Goal: Information Seeking & Learning: Learn about a topic

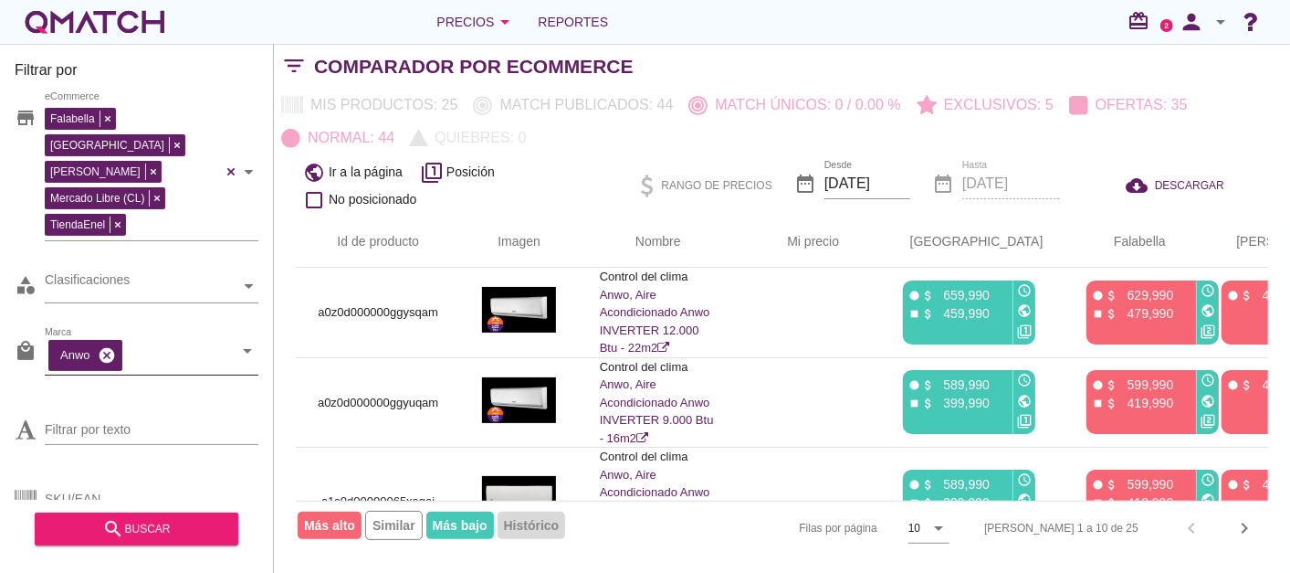
scroll to position [732, 0]
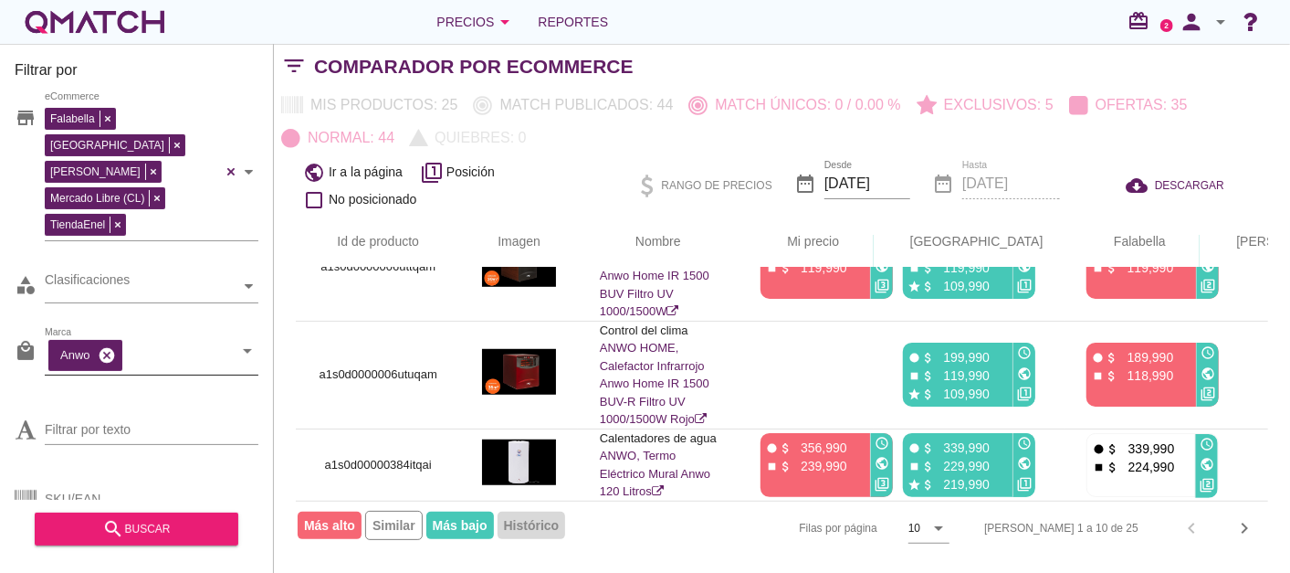
click at [106, 346] on icon "cancel" at bounding box center [107, 355] width 18 height 18
click at [141, 14] on div "white-qmatch-logo" at bounding box center [95, 22] width 146 height 37
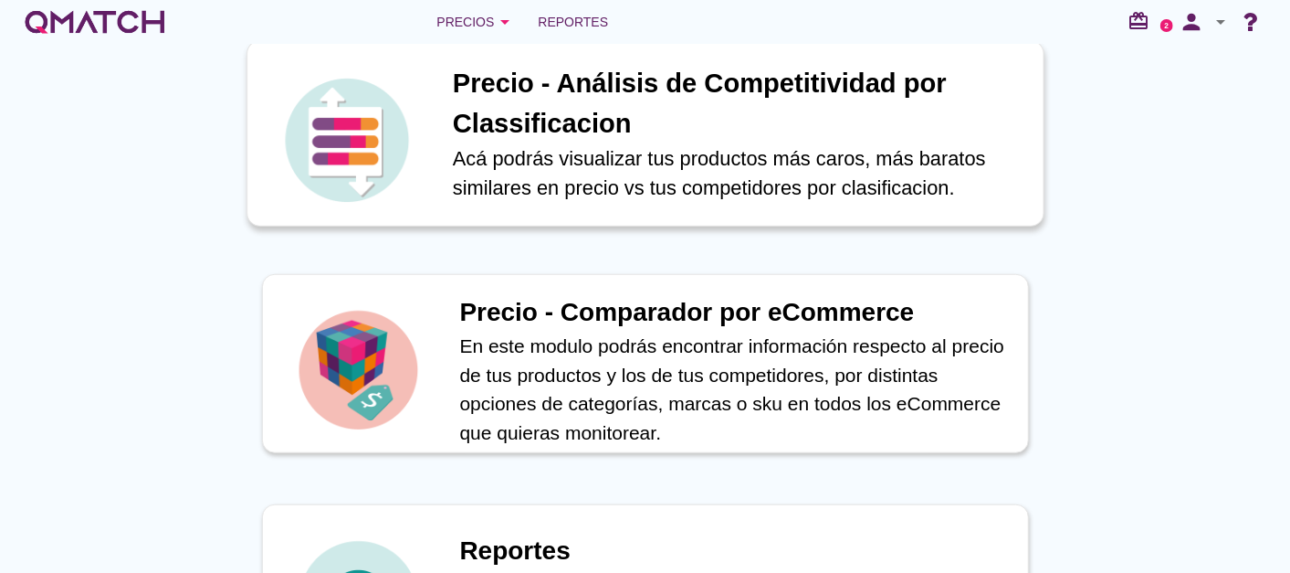
scroll to position [507, 0]
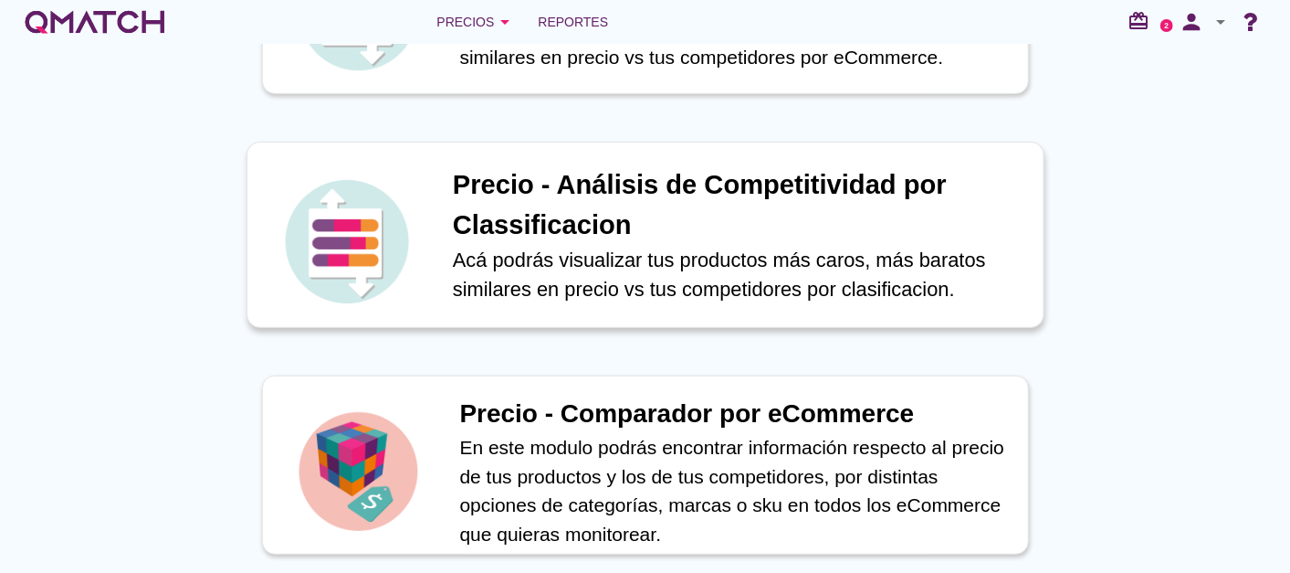
click at [576, 198] on h1 "Precio - Análisis de Competitividad por Classificacion" at bounding box center [738, 204] width 572 height 79
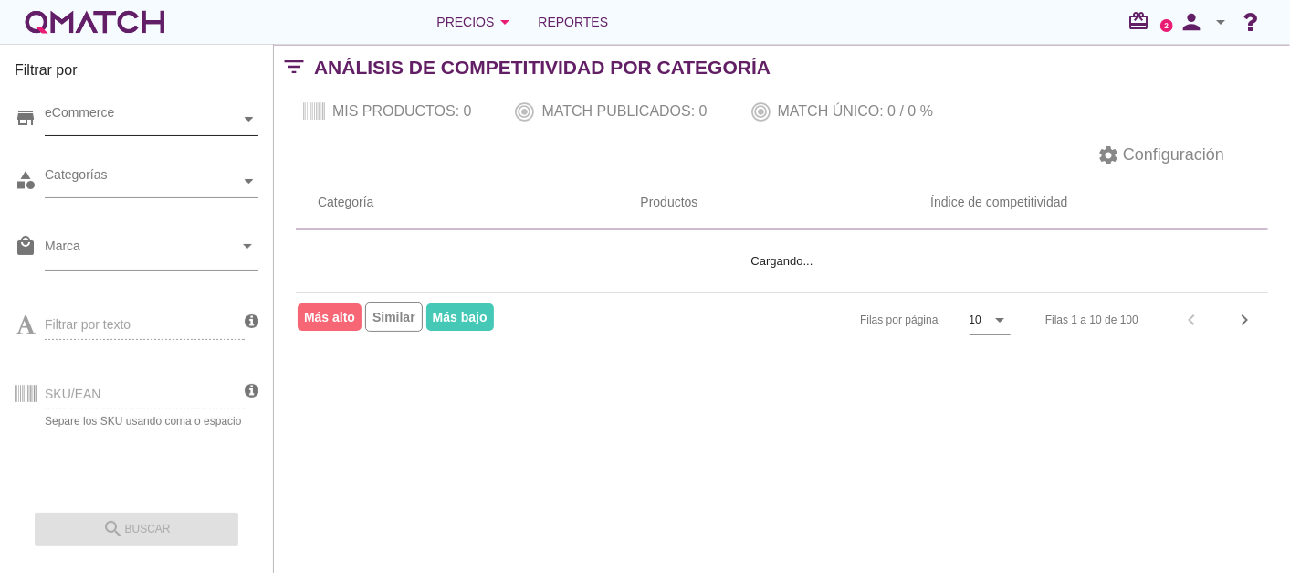
click at [135, 116] on div "eCommerce" at bounding box center [142, 119] width 195 height 19
click at [132, 136] on div "eCommerce [GEOGRAPHIC_DATA]" at bounding box center [152, 119] width 214 height 33
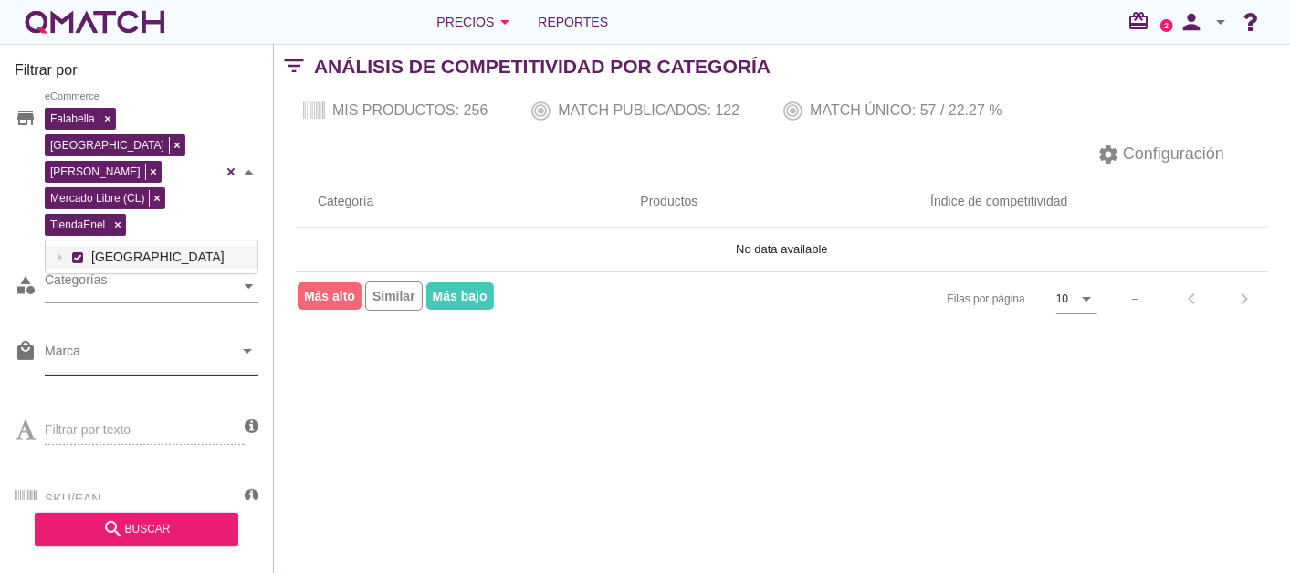
click at [107, 341] on input "Marca" at bounding box center [139, 355] width 188 height 29
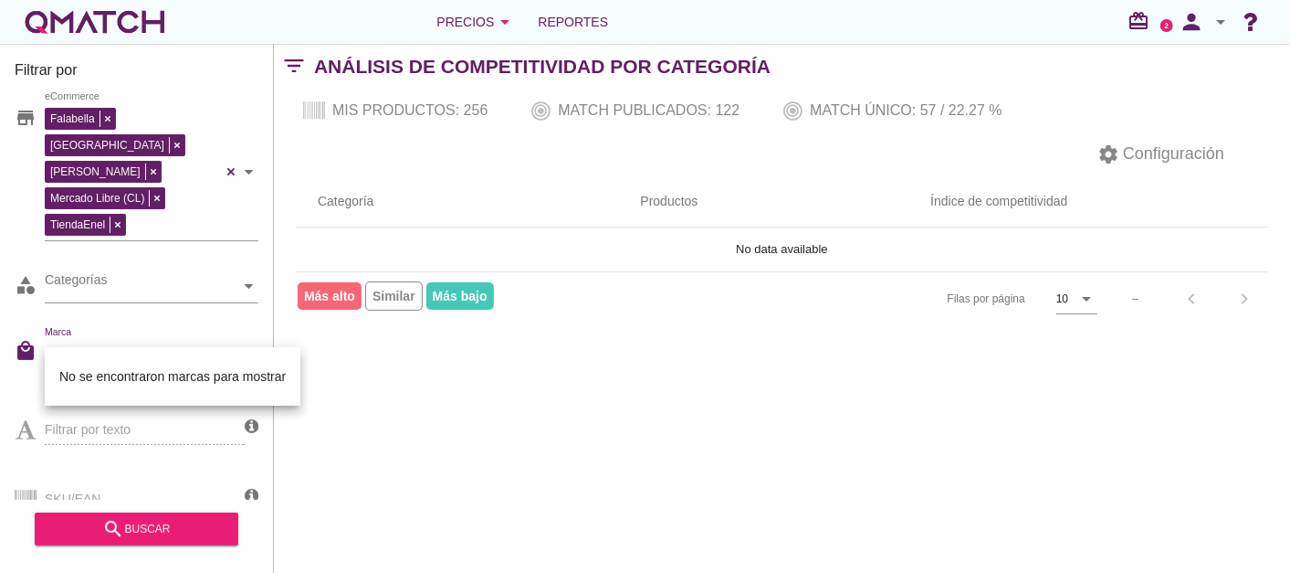
type input "mide"
click at [404, 411] on div "Filtrar por store Falabella Paris Ripley Mercado Libre (CL) TiendaEnel eCommerc…" at bounding box center [782, 308] width 1016 height 529
click at [172, 341] on input "Marca" at bounding box center [139, 355] width 188 height 29
drag, startPoint x: 495, startPoint y: 453, endPoint x: 396, endPoint y: 415, distance: 105.8
click at [495, 453] on div "Filtrar por store Falabella Paris Ripley Mercado Libre (CL) TiendaEnel eCommerc…" at bounding box center [782, 308] width 1016 height 529
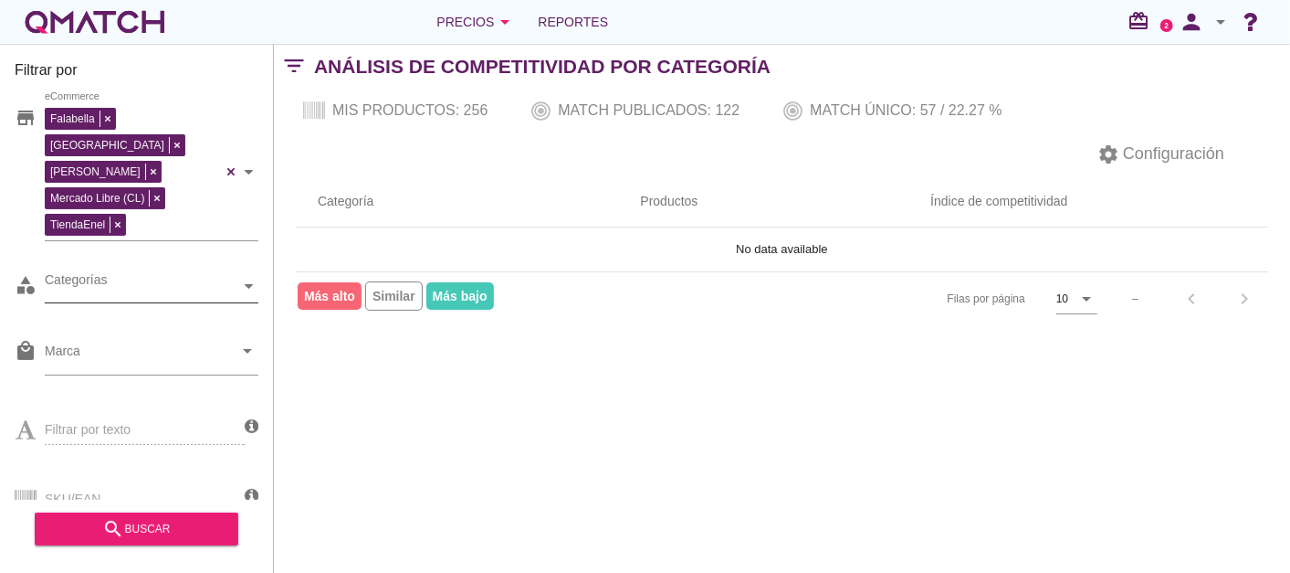
click at [235, 277] on div "Categorías" at bounding box center [142, 286] width 195 height 19
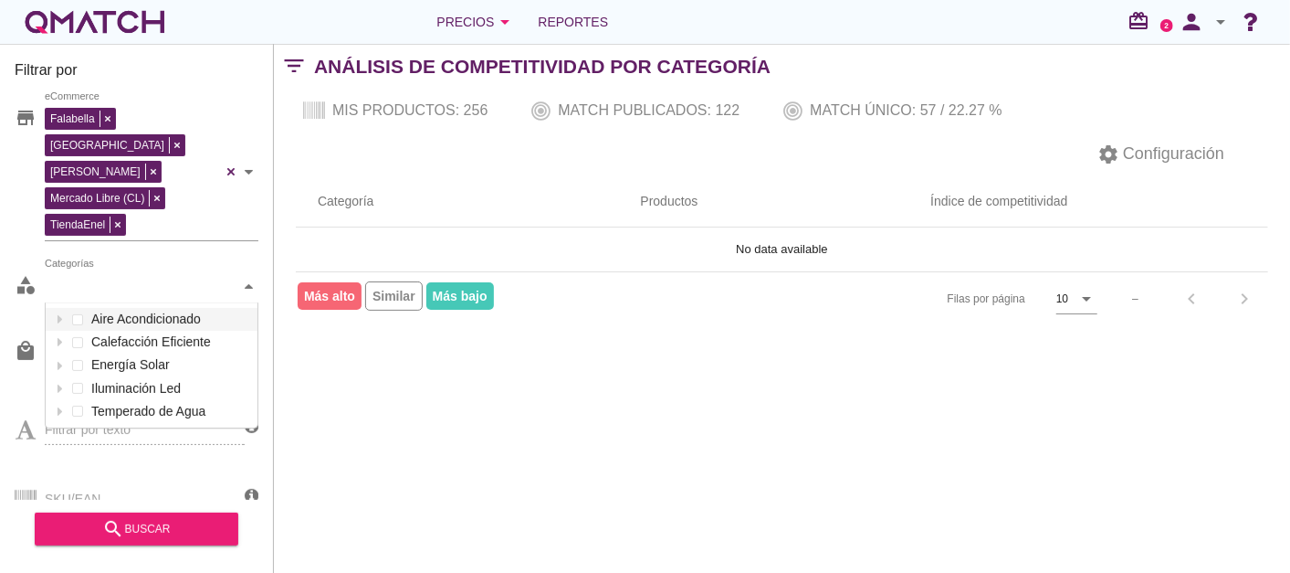
scroll to position [123, 213]
click at [230, 277] on div "Categorías" at bounding box center [142, 286] width 195 height 19
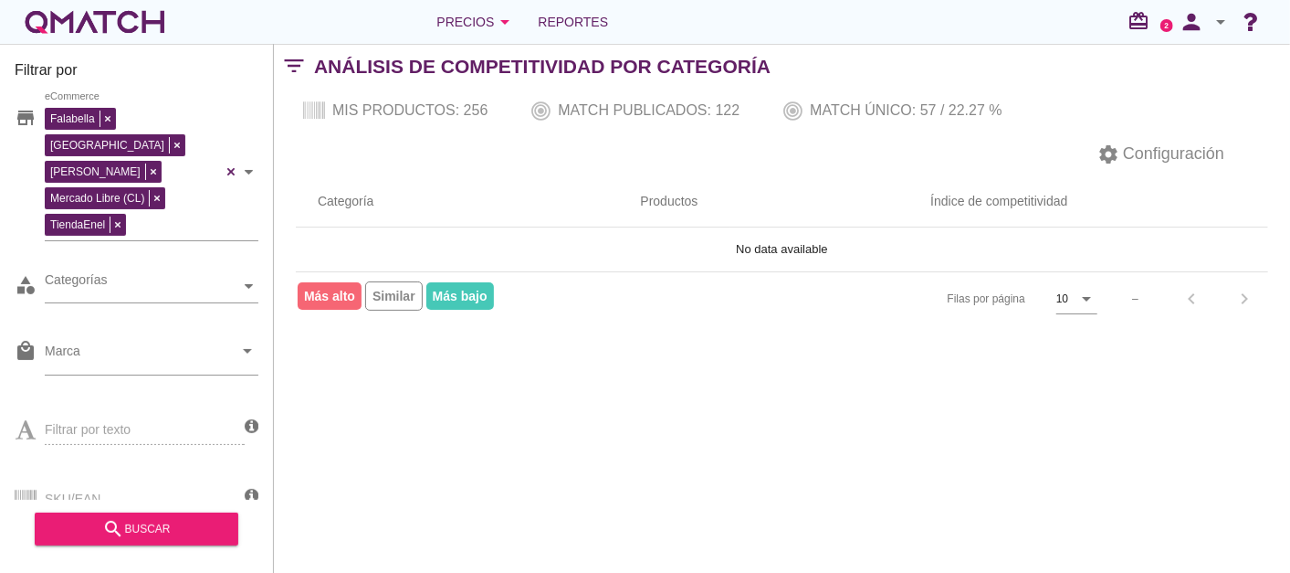
click at [278, 153] on div "settings Configuración" at bounding box center [782, 154] width 1016 height 44
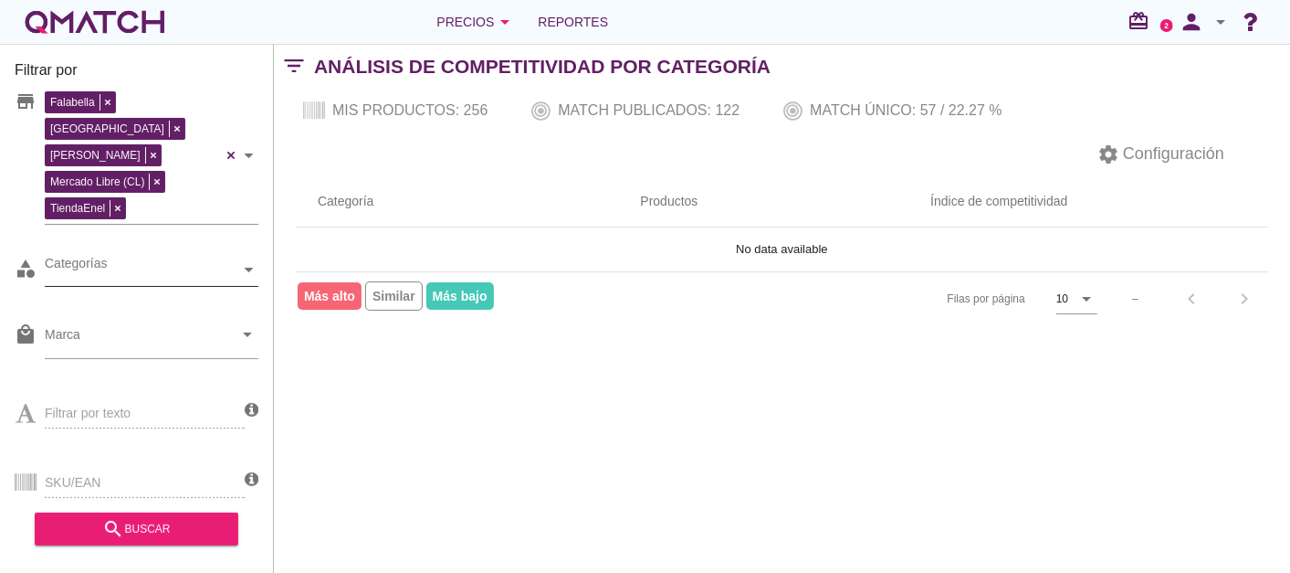
scroll to position [26, 0]
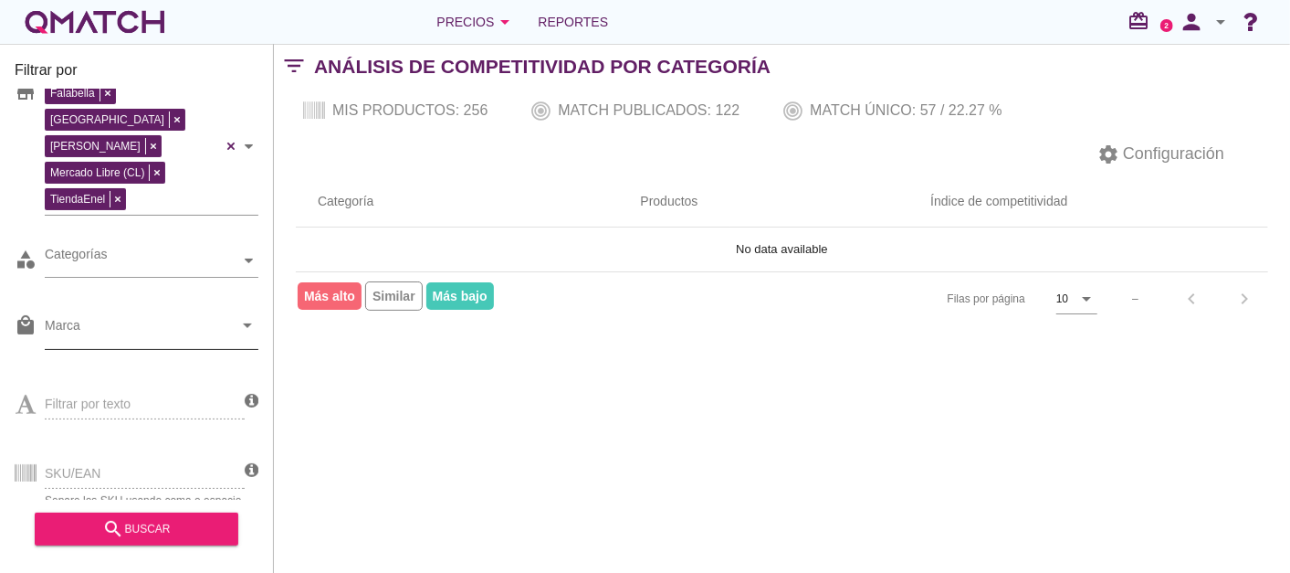
click at [182, 310] on div at bounding box center [139, 329] width 188 height 38
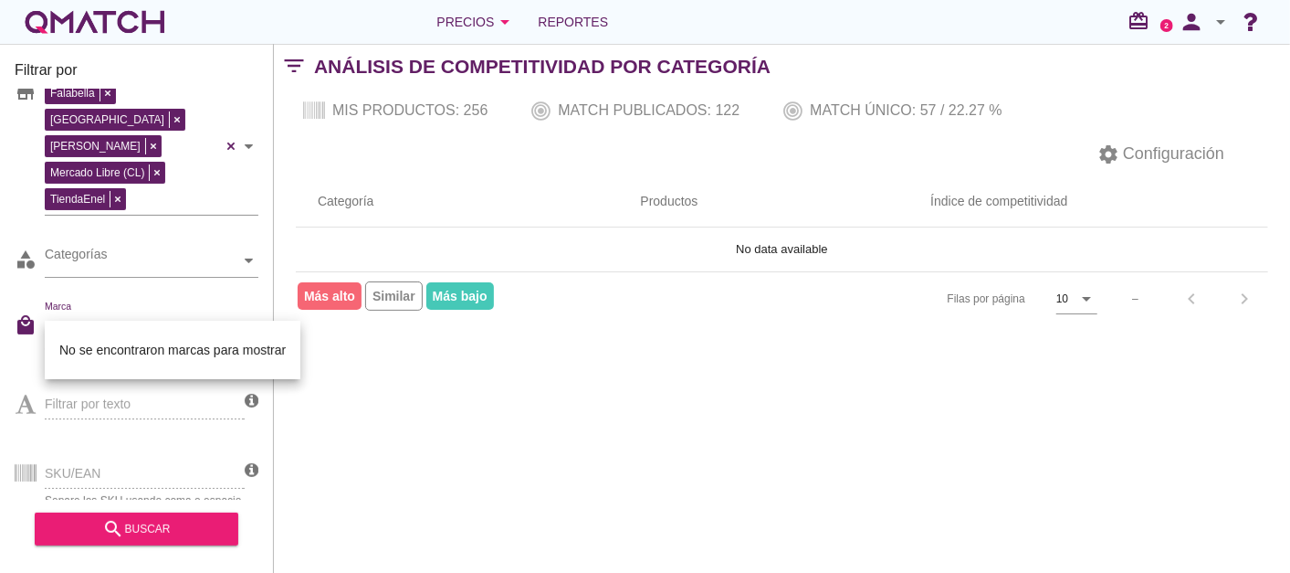
type input "midea"
click at [239, 314] on icon "arrow_drop_down" at bounding box center [247, 325] width 22 height 22
click at [410, 421] on div "Filtrar por store Falabella Paris Ripley Mercado Libre (CL) TiendaEnel eCommerc…" at bounding box center [782, 308] width 1016 height 529
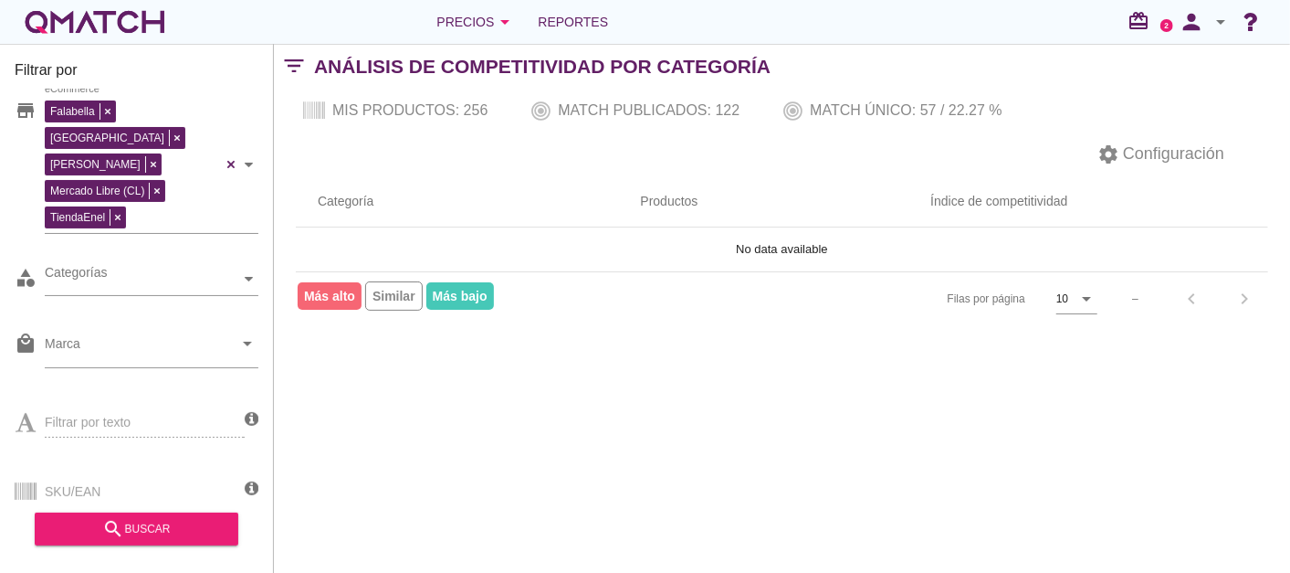
scroll to position [0, 0]
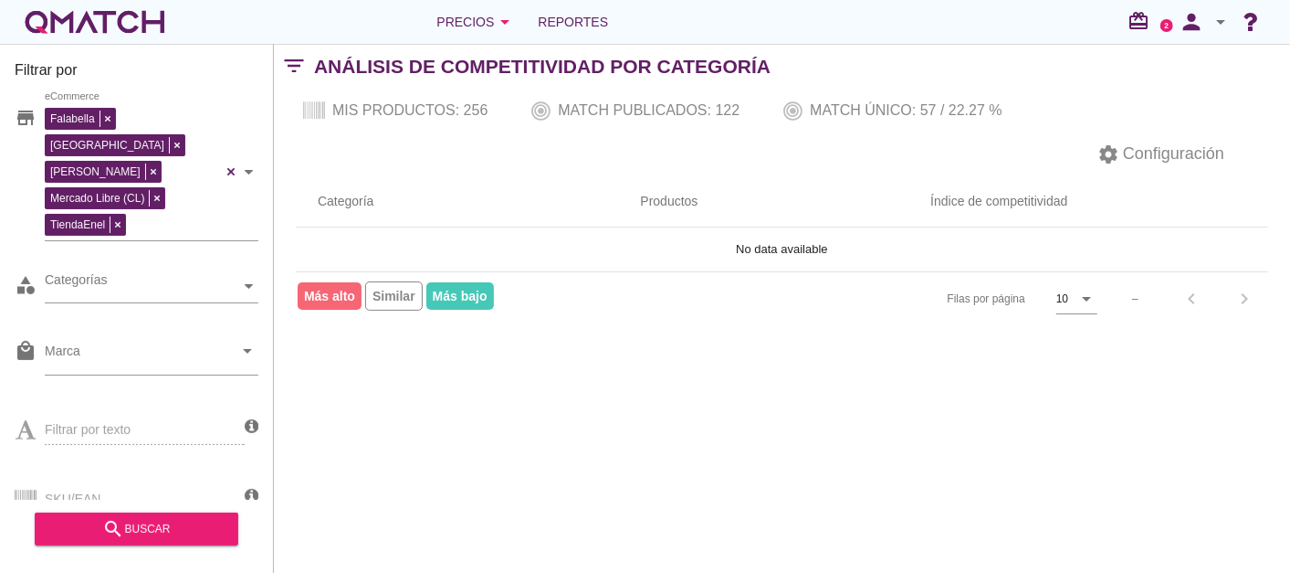
click at [125, 19] on div "white-qmatch-logo" at bounding box center [95, 22] width 146 height 37
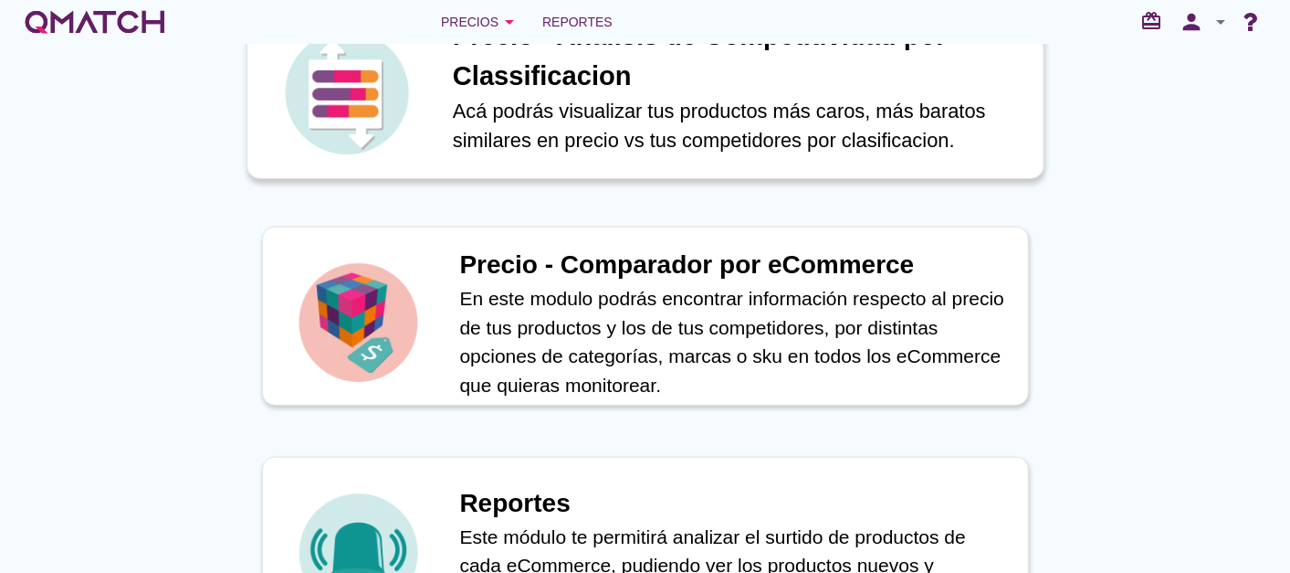
scroll to position [709, 0]
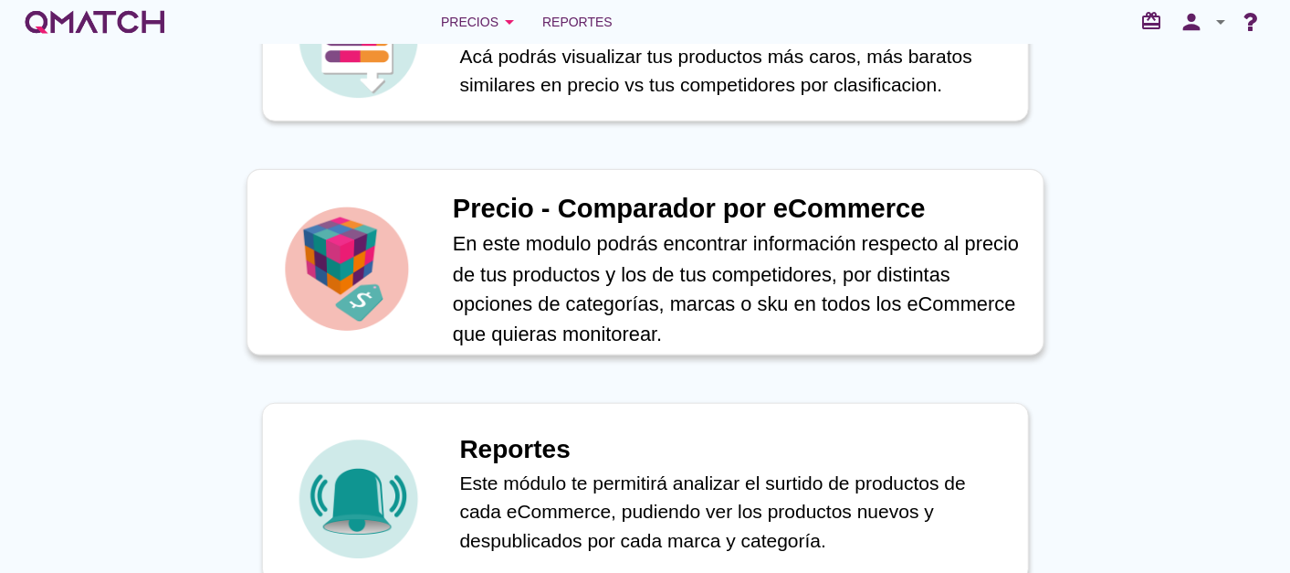
click at [662, 256] on p "En este modulo podrás encontrar información respecto al precio de tus productos…" at bounding box center [738, 289] width 572 height 120
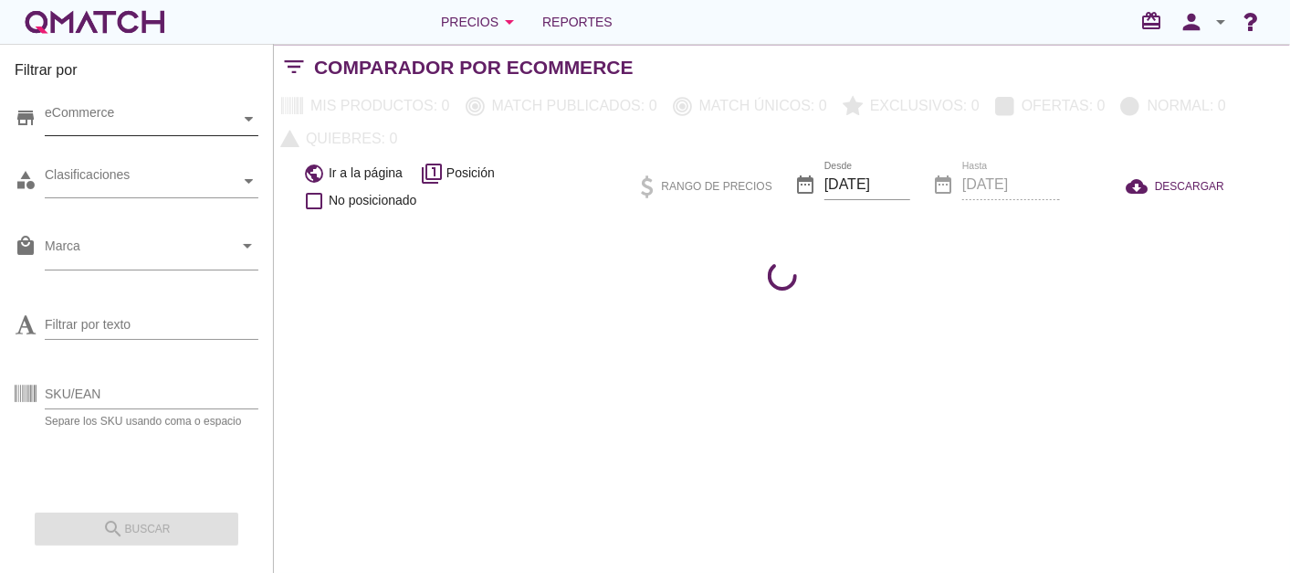
click at [90, 116] on div "eCommerce" at bounding box center [142, 119] width 195 height 19
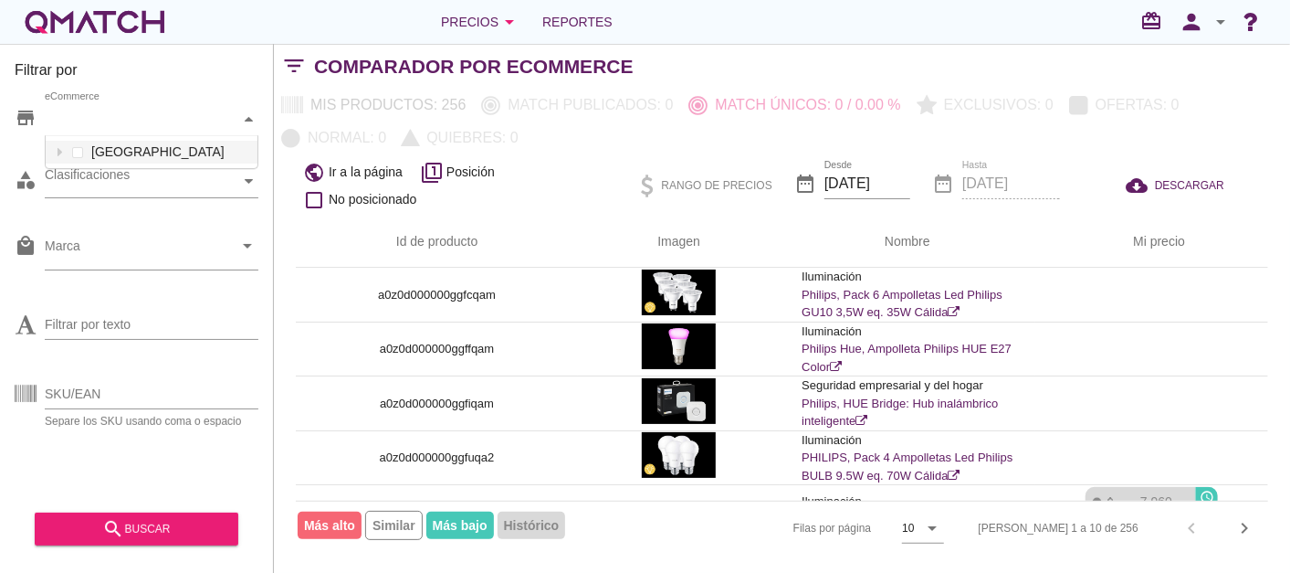
scroll to position [32, 213]
click at [111, 136] on div "eCommerce [GEOGRAPHIC_DATA]" at bounding box center [152, 119] width 214 height 33
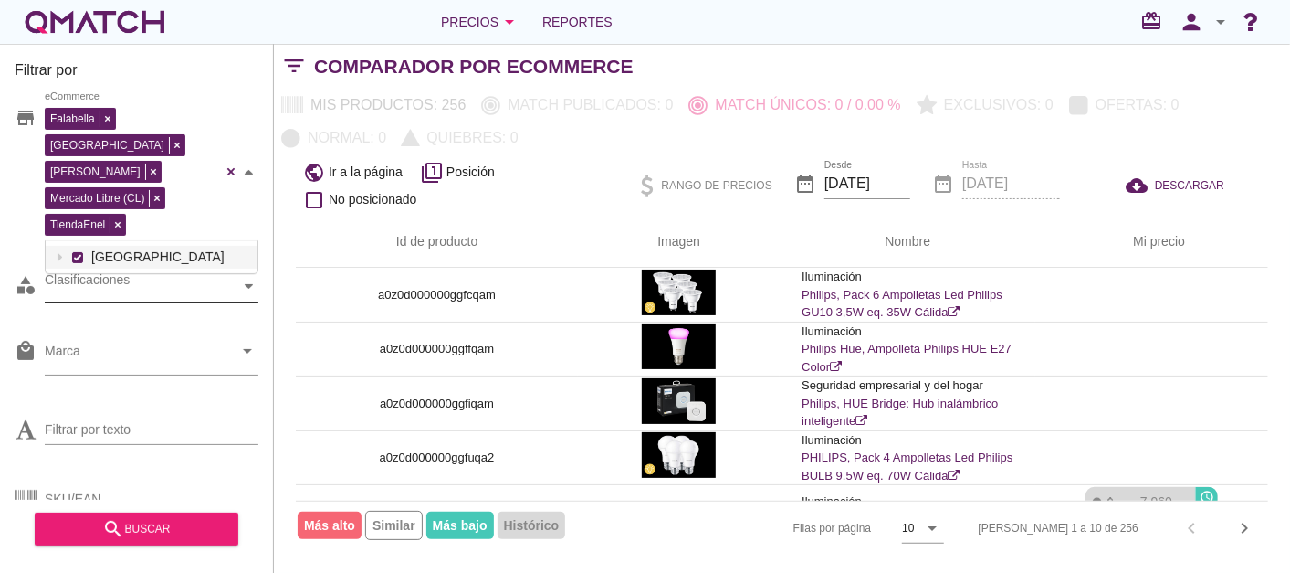
click at [145, 273] on div "Clasificaciones" at bounding box center [152, 286] width 214 height 33
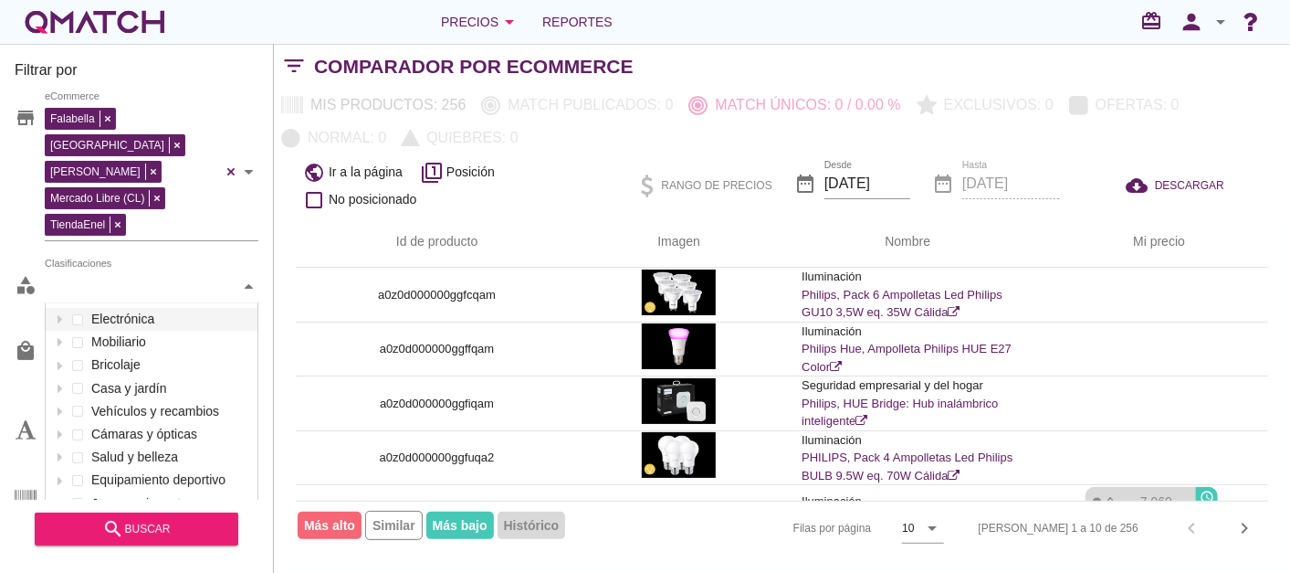
scroll to position [215, 213]
click at [0, 253] on html "5 10 15 20 25 50 [DATE] 3:05:50 am [DATE] 3:05:50 am Anwo home Abitare Niu Mlab…" at bounding box center [645, 286] width 1290 height 573
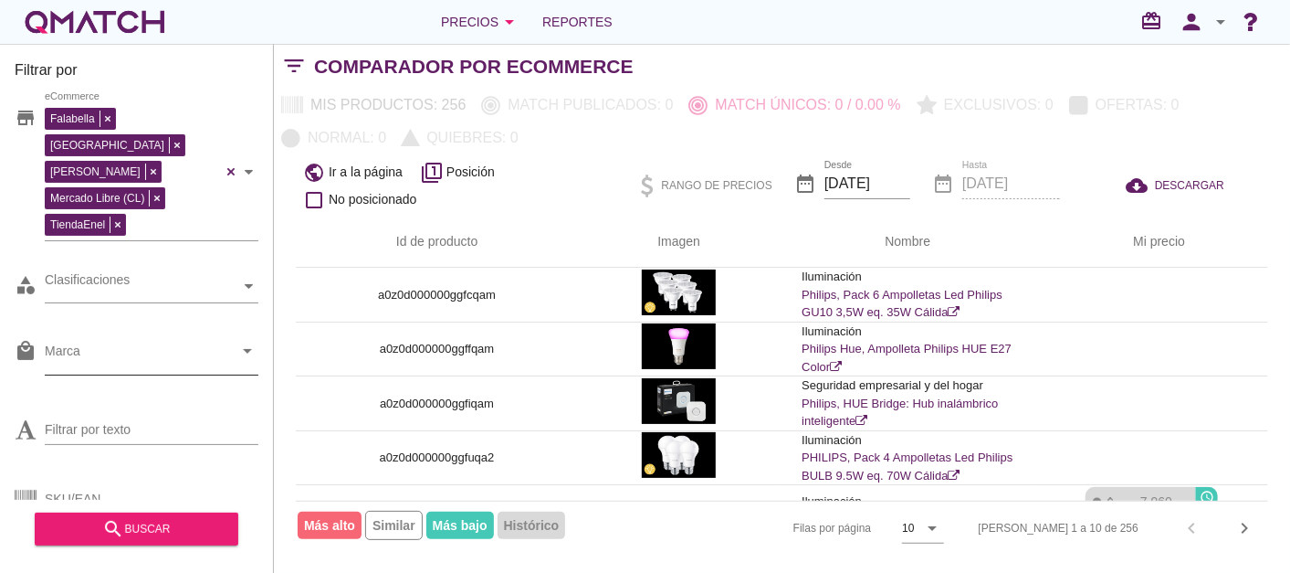
click at [187, 341] on input "Marca" at bounding box center [139, 355] width 188 height 29
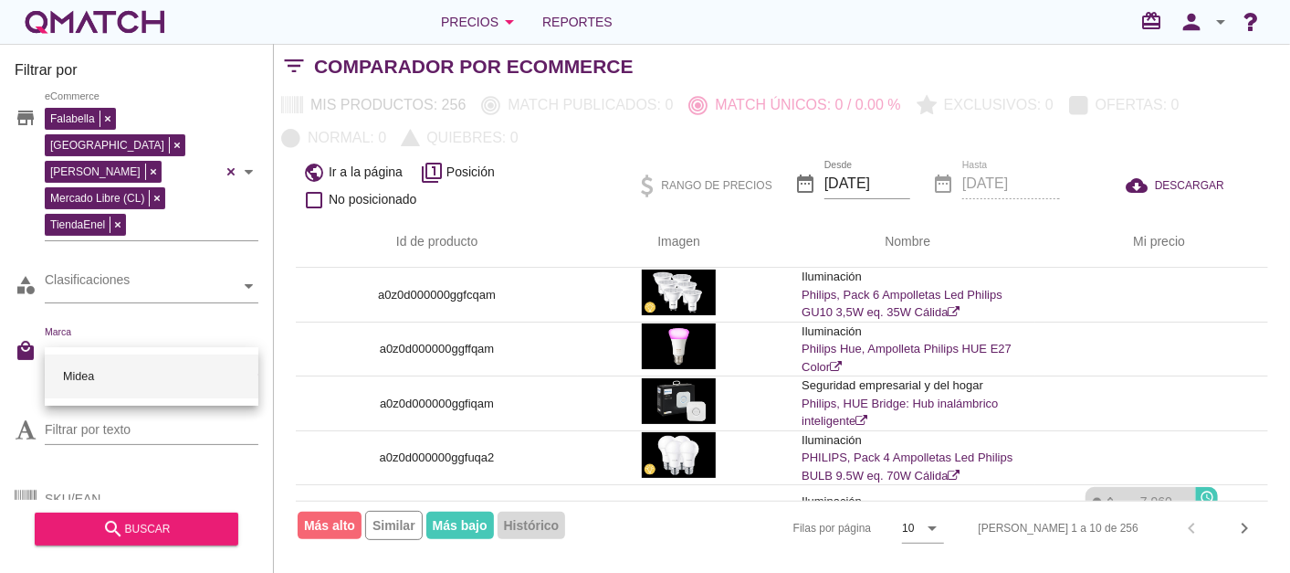
type input "midea"
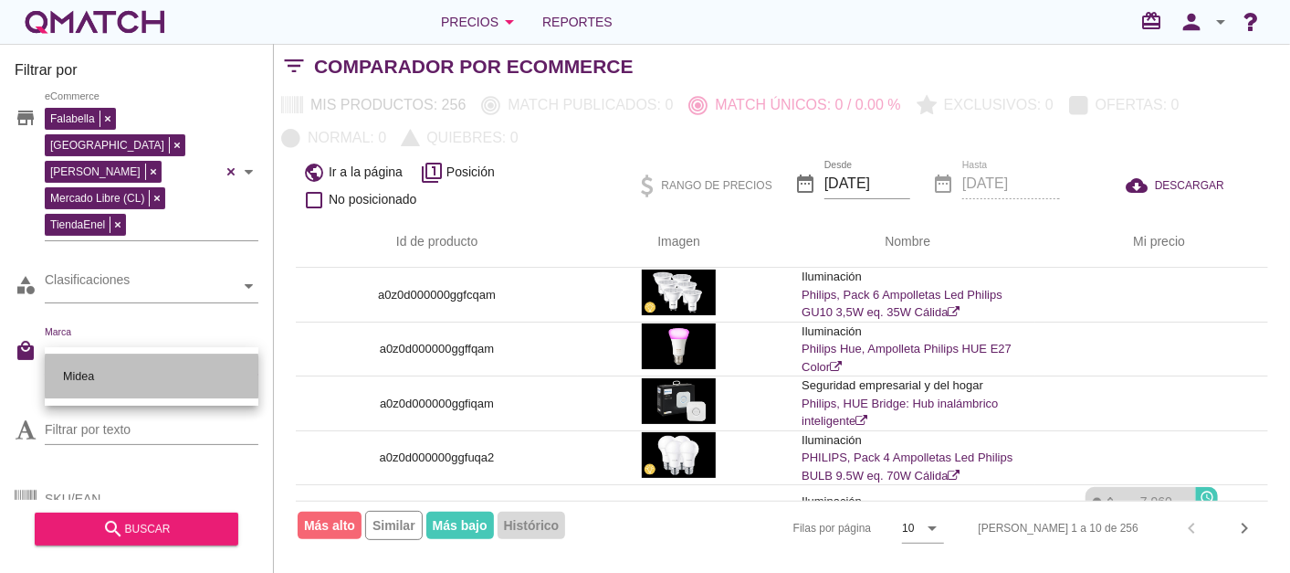
click at [132, 378] on div "Midea" at bounding box center [151, 376] width 184 height 44
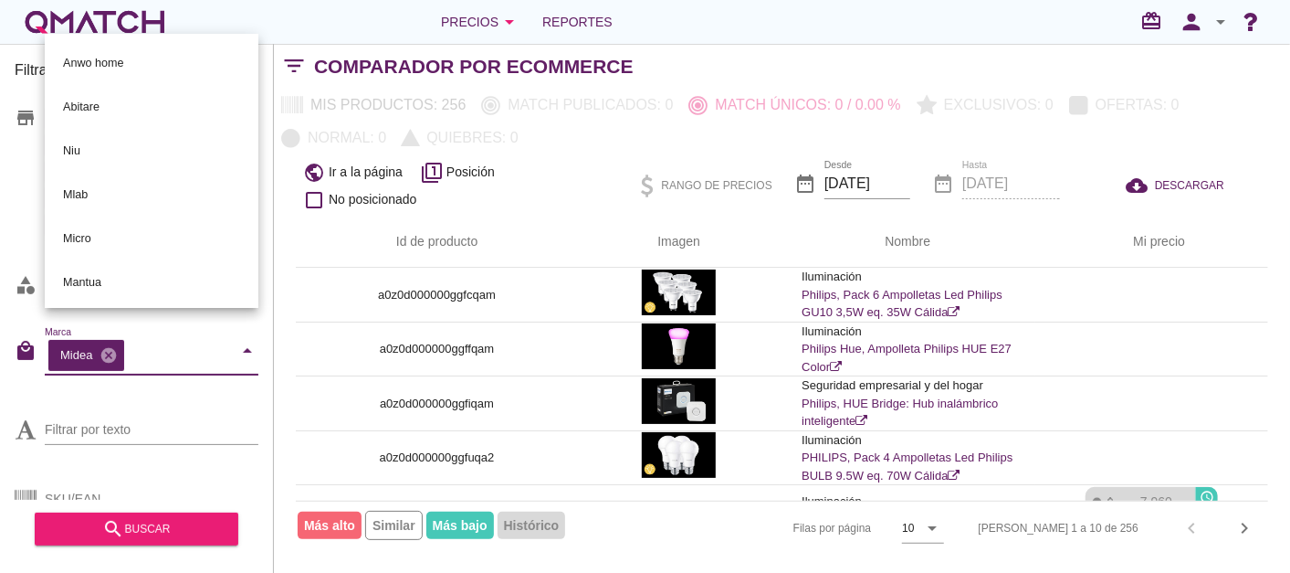
click at [271, 395] on div "Filtrar por store Falabella [PERSON_NAME] Libre (CL) TiendaEnel eCommerce categ…" at bounding box center [137, 308] width 274 height 529
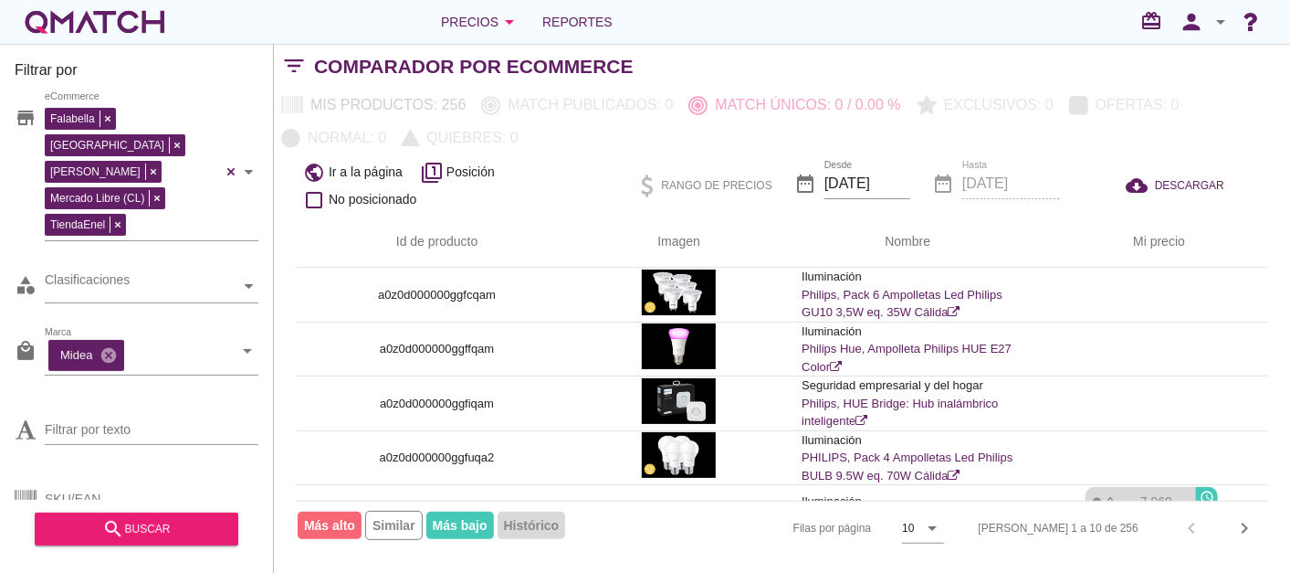
scroll to position [26, 0]
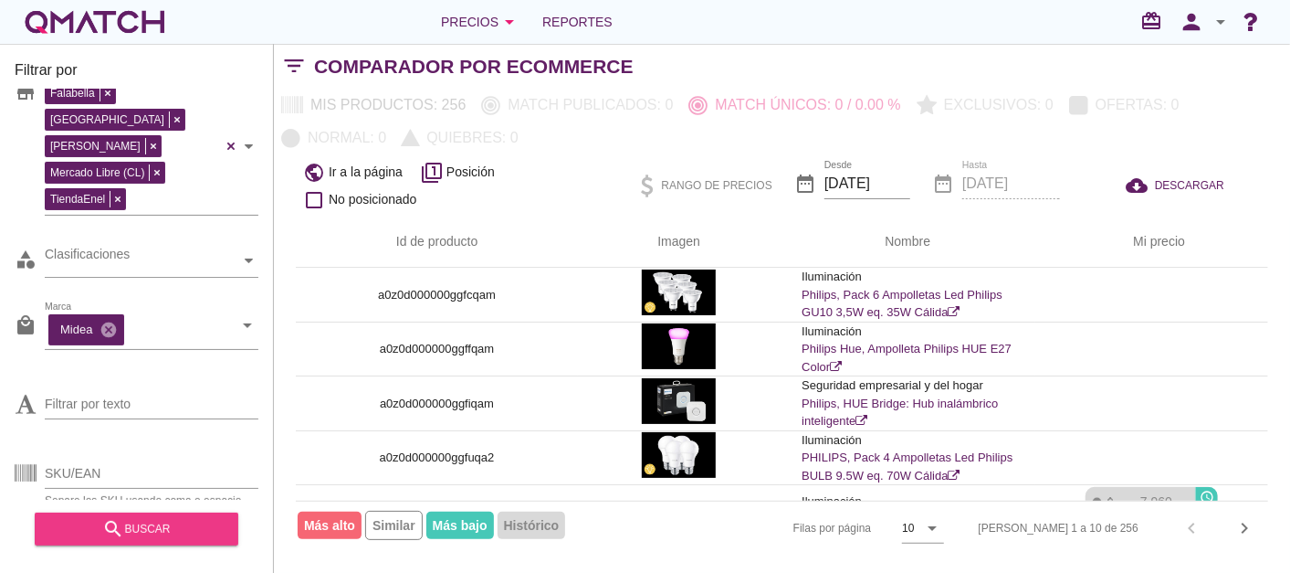
click at [151, 523] on div "search buscar" at bounding box center [136, 529] width 174 height 22
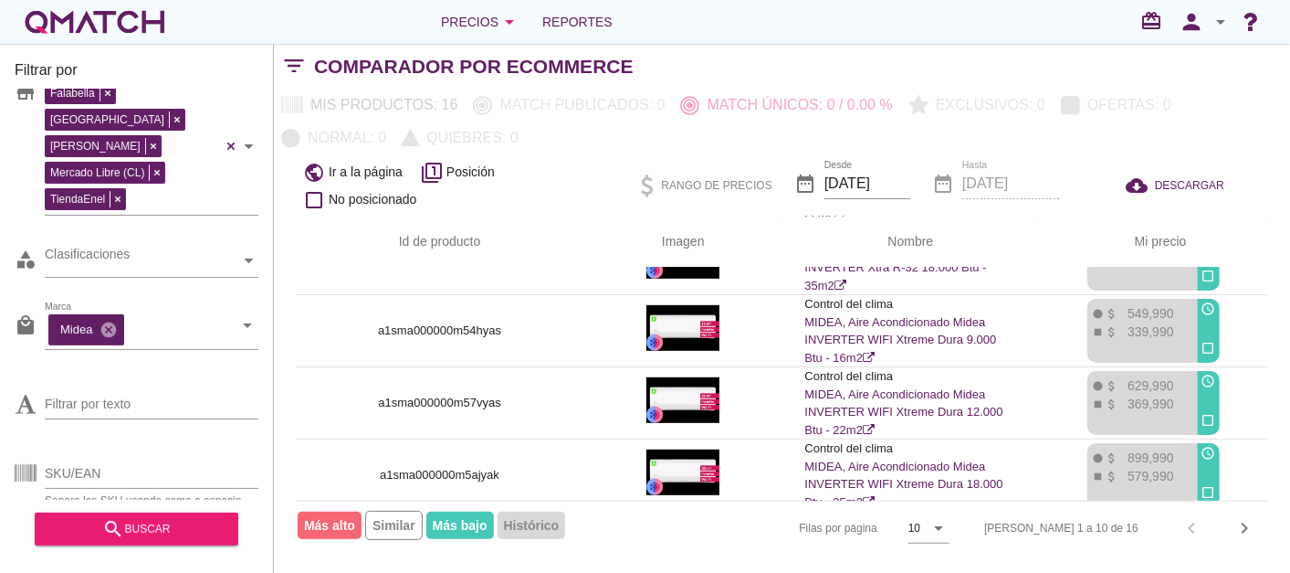
scroll to position [482, 0]
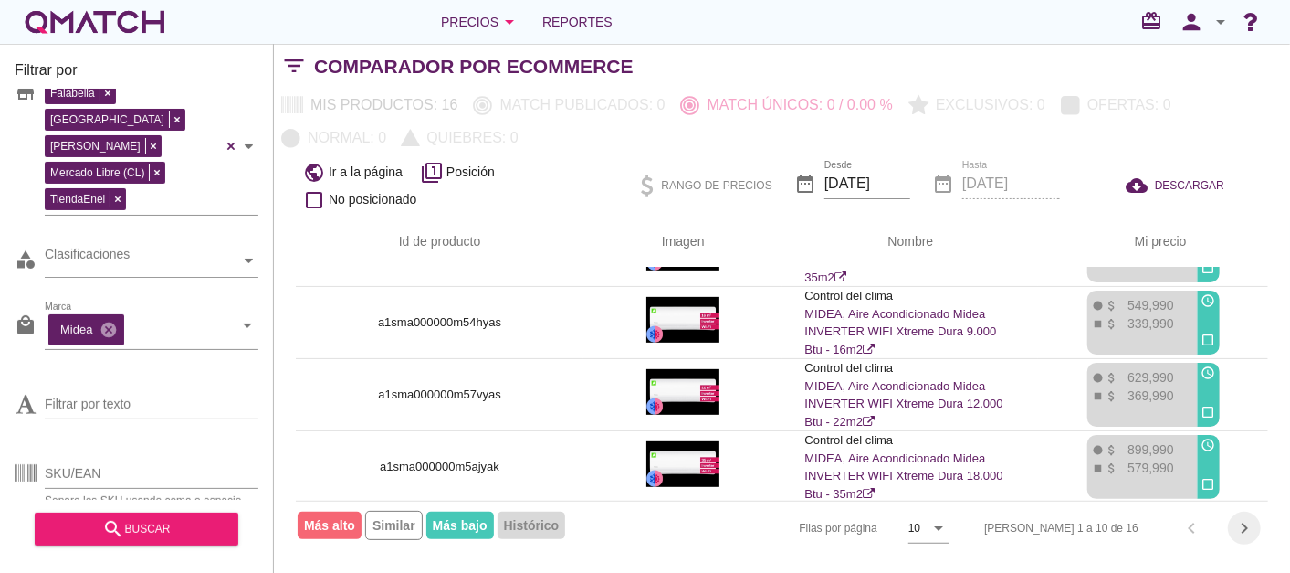
click at [1241, 521] on icon "chevron_right" at bounding box center [1245, 528] width 22 height 22
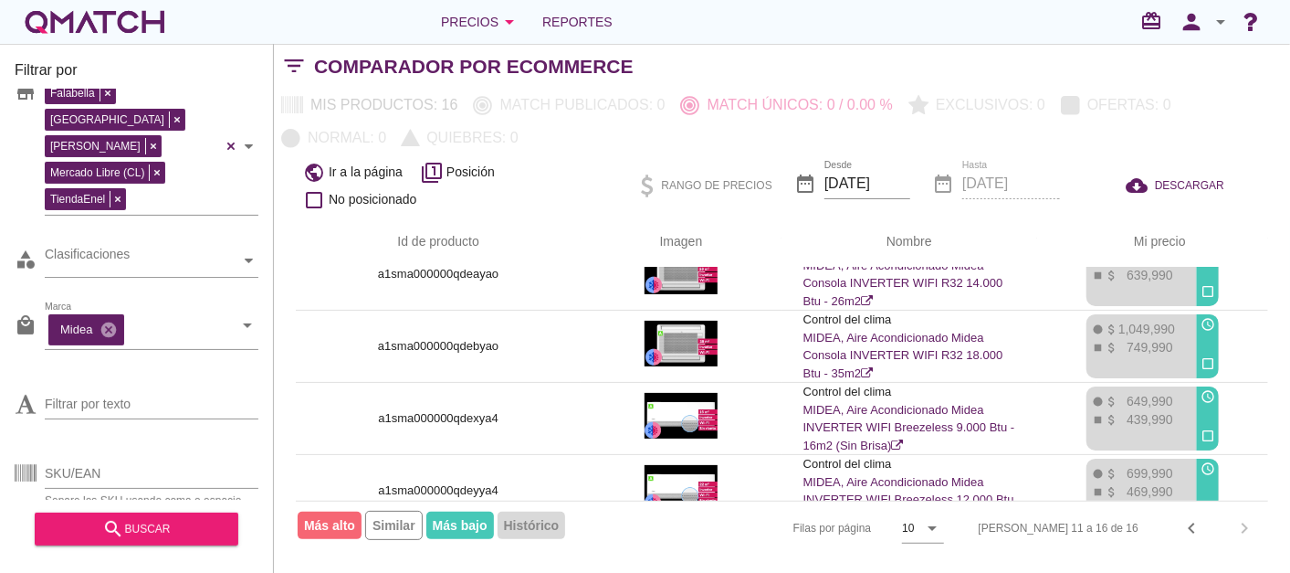
scroll to position [198, 0]
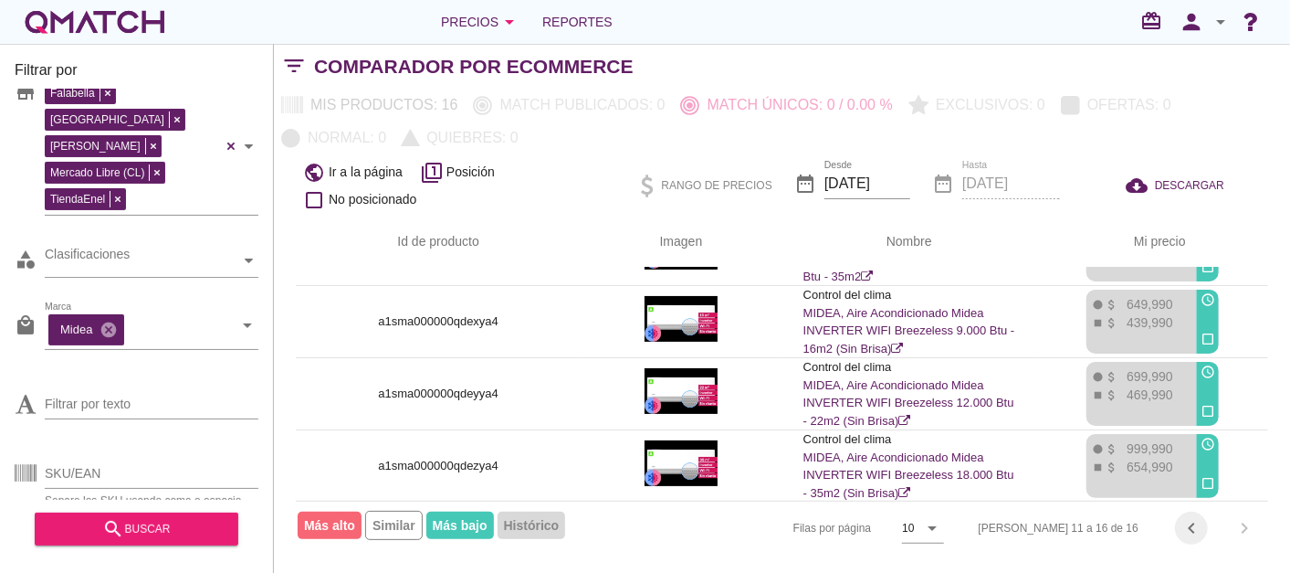
click at [1183, 524] on icon "chevron_left" at bounding box center [1192, 528] width 22 height 22
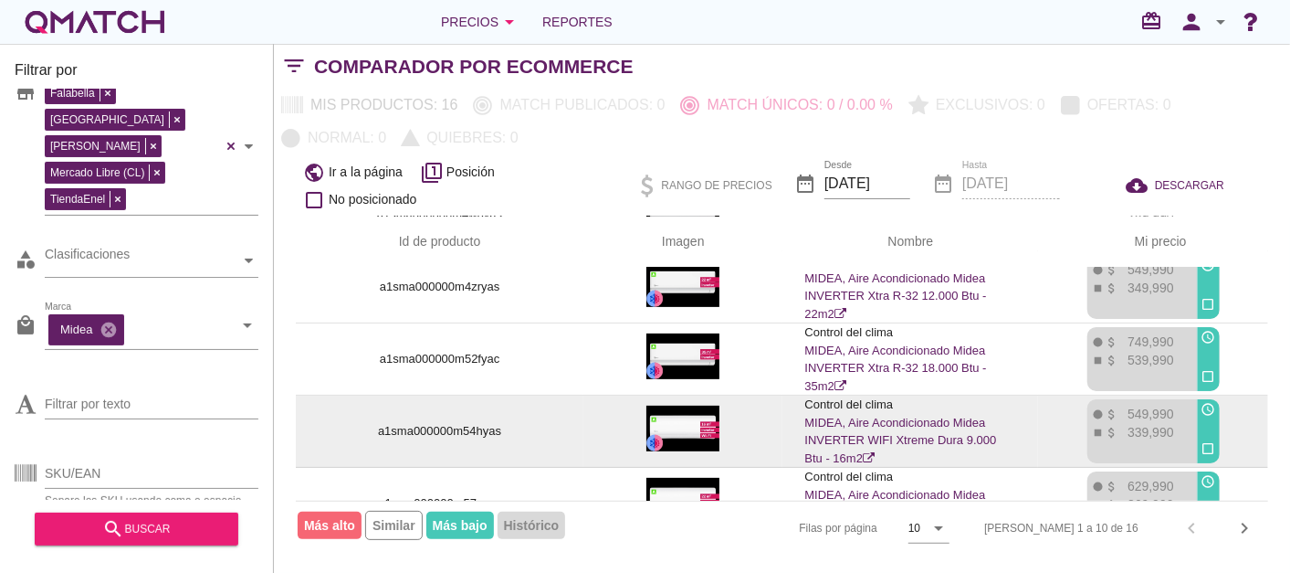
scroll to position [405, 0]
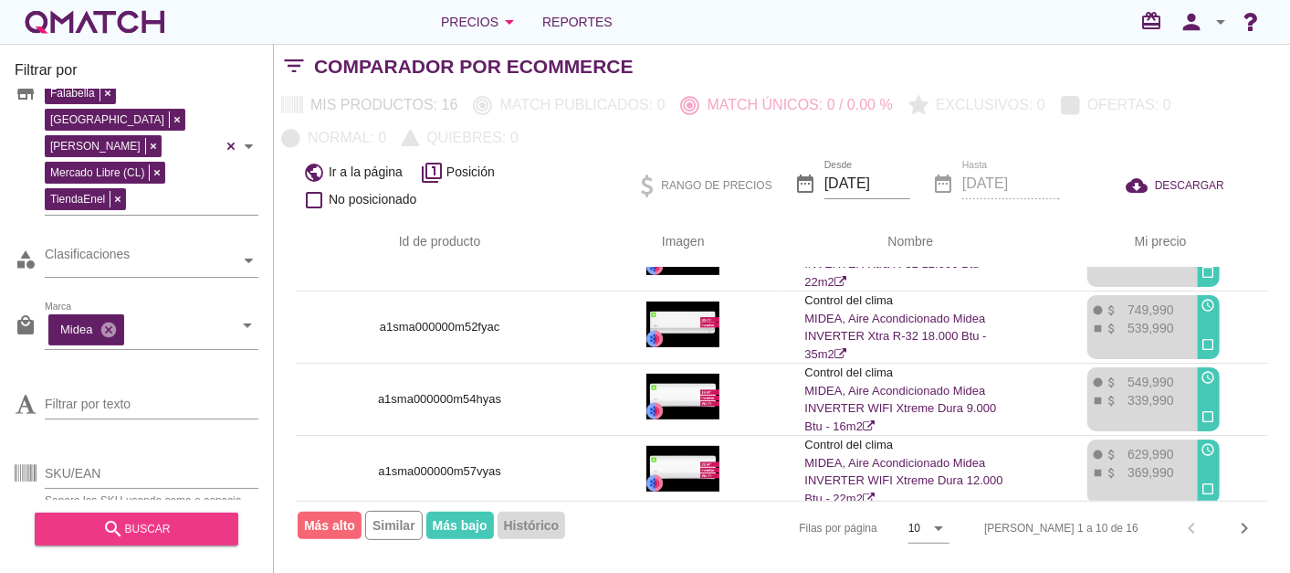
click at [138, 519] on div "search buscar" at bounding box center [136, 529] width 174 height 22
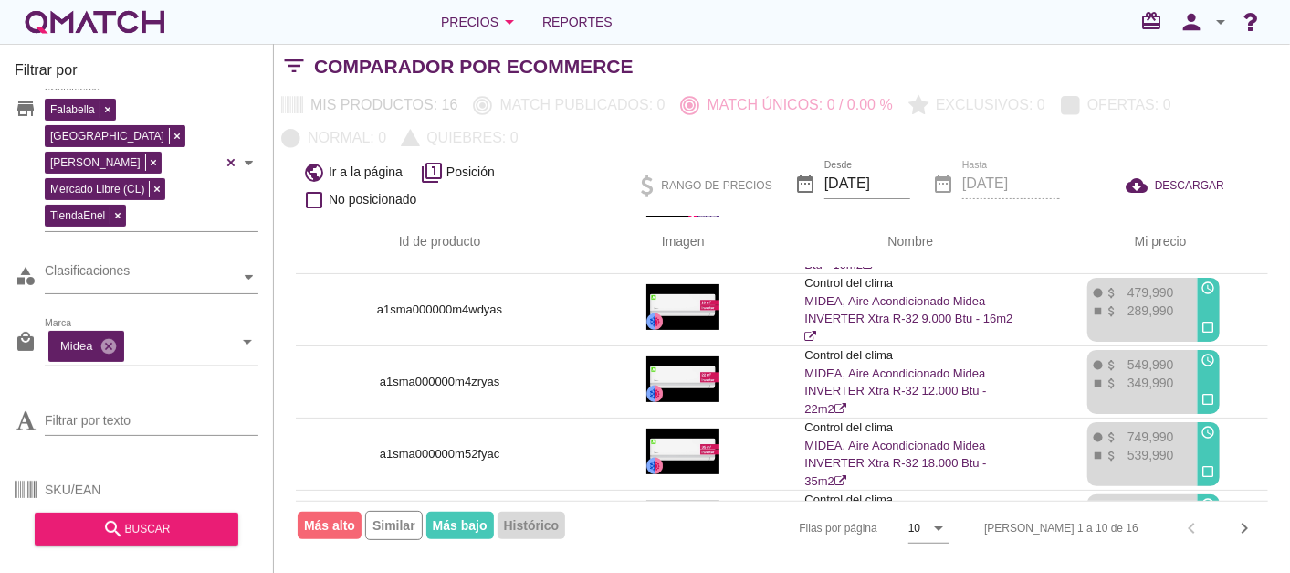
scroll to position [0, 0]
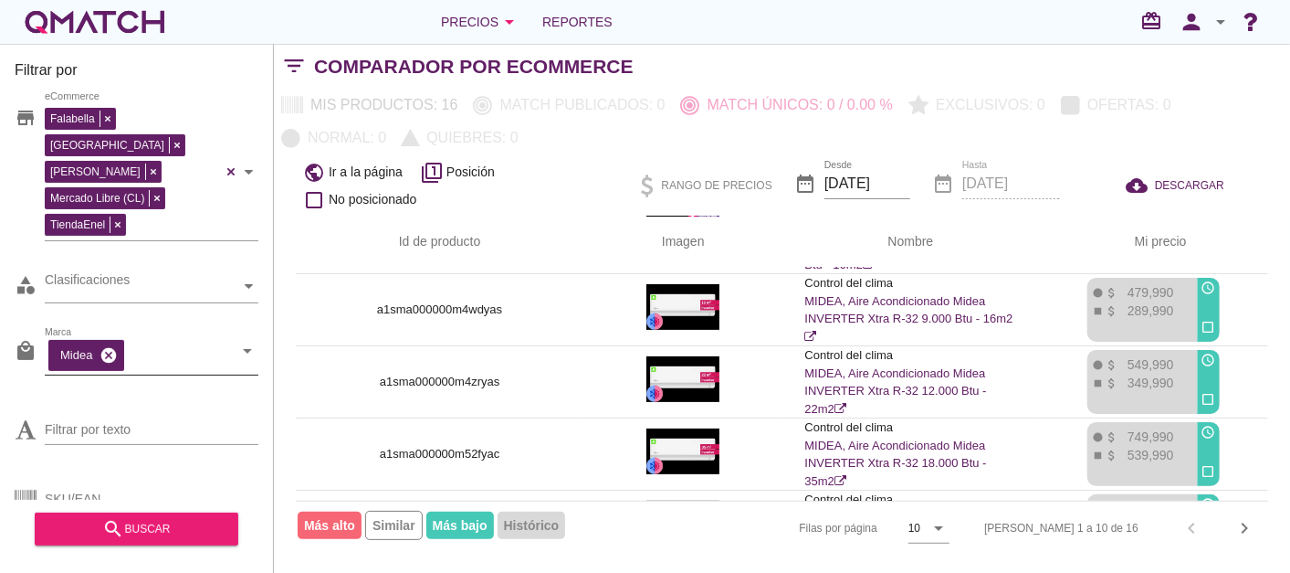
click at [110, 346] on icon "cancel" at bounding box center [109, 355] width 18 height 18
type input "sa"
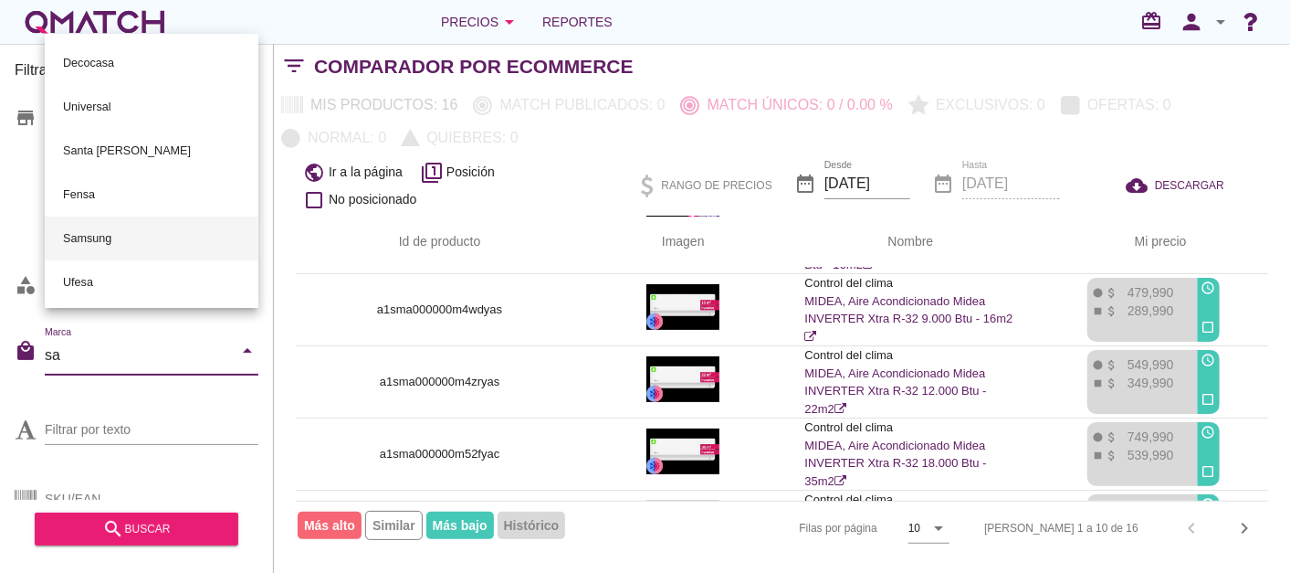
click at [133, 239] on div "Samsung" at bounding box center [151, 238] width 184 height 44
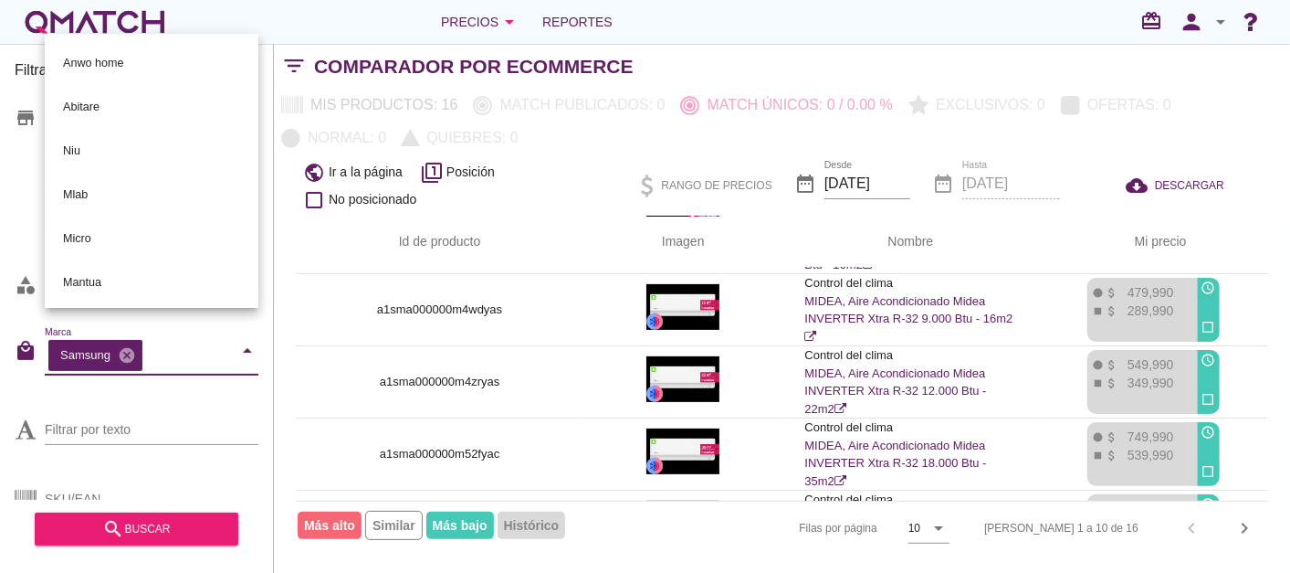
click at [0, 391] on html "5 10 15 20 25 50 [DATE] 3:05:50 am [DATE] 3:05:50 am [DATE] 3:05:50 am [DATE] 3…" at bounding box center [645, 286] width 1290 height 573
click at [11, 378] on div "Filtrar por store Falabella [PERSON_NAME] Libre (CL) TiendaEnel eCommerce categ…" at bounding box center [137, 308] width 274 height 529
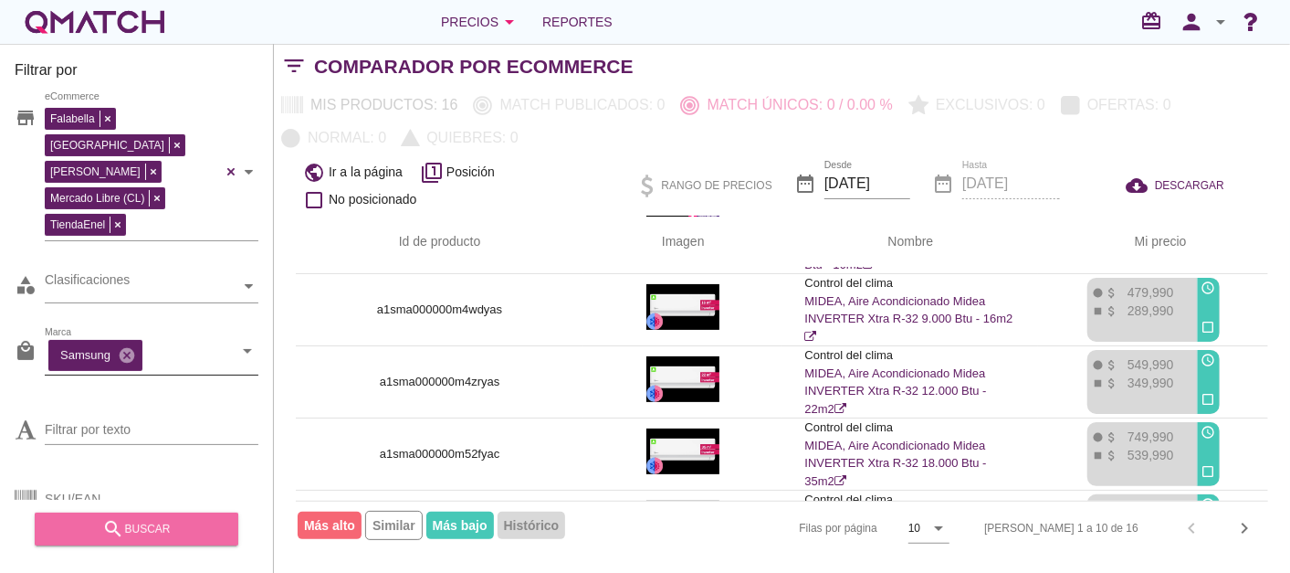
click at [104, 527] on div "search buscar" at bounding box center [136, 529] width 174 height 22
